Goal: Find specific page/section: Find specific page/section

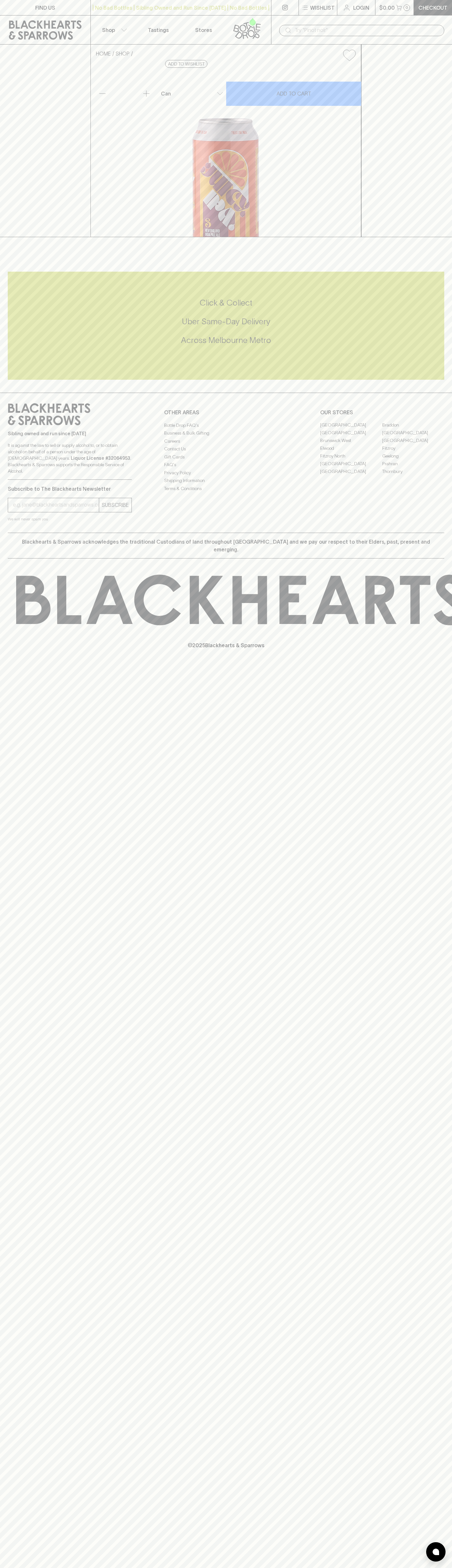
click at [394, 7] on p "$0.00" at bounding box center [386, 8] width 15 height 8
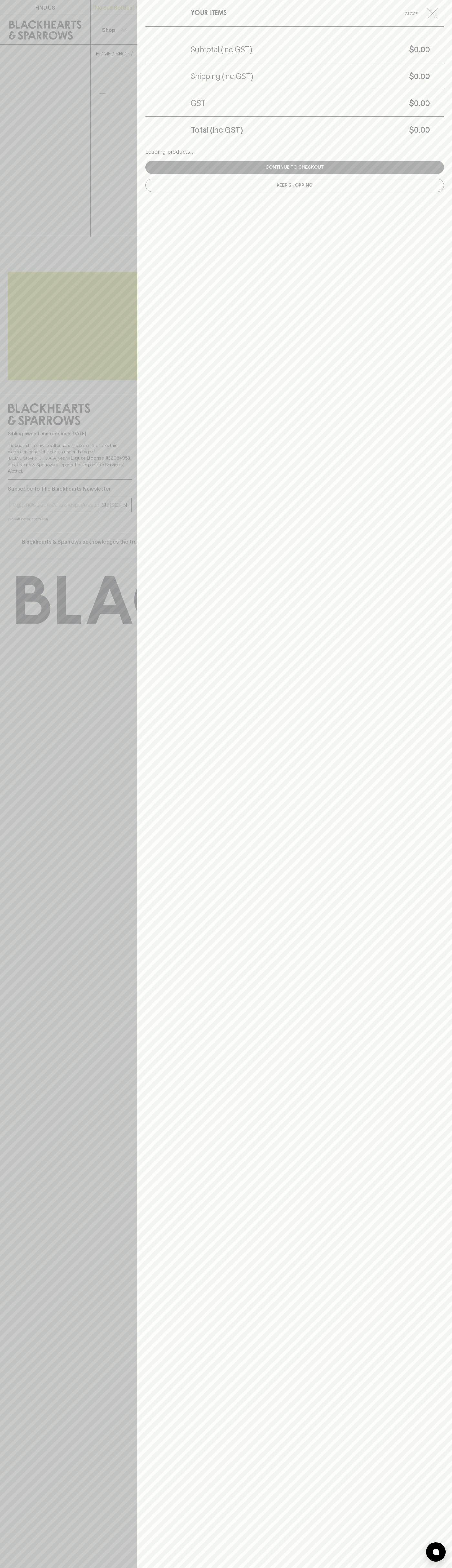
click at [437, 1564] on div "YOUR ITEMS Close Subtotal (inc GST) $0.00 Shipping (inc GST) $0.00 GST $0.00 To…" at bounding box center [295, 784] width 315 height 1568
click at [108, 1567] on html "FIND US | No Bad Bottles | Sibling Owned and Run Since 2006 | No Bad Bottles | …" at bounding box center [226, 784] width 452 height 1568
click at [27, 1116] on div at bounding box center [226, 784] width 452 height 1568
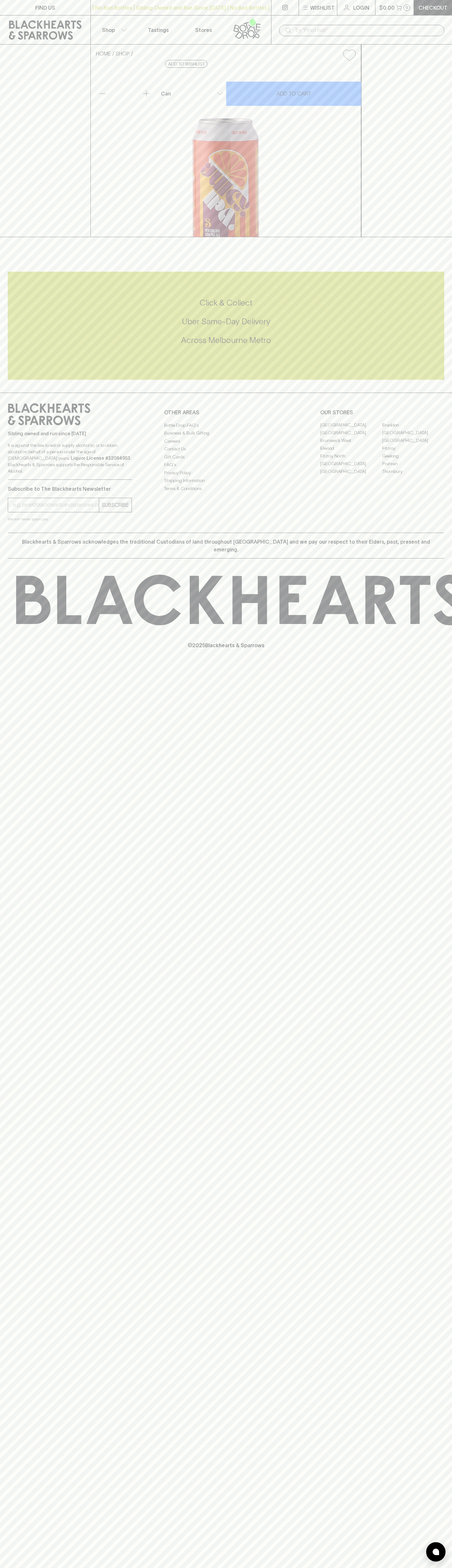
click at [351, 429] on link "[GEOGRAPHIC_DATA]" at bounding box center [350, 425] width 62 height 8
